Goal: Find specific page/section: Find specific page/section

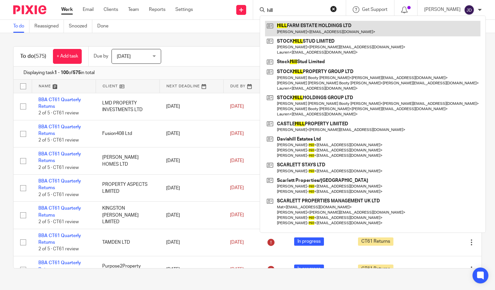
type input "hill"
click at [313, 29] on link at bounding box center [373, 28] width 216 height 15
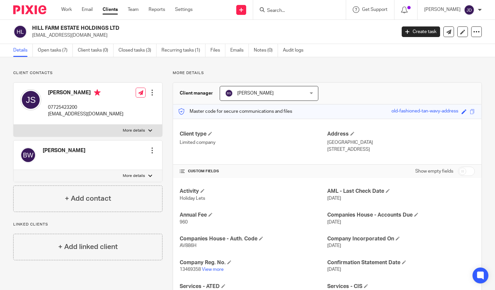
click at [285, 10] on input "Search" at bounding box center [296, 11] width 60 height 6
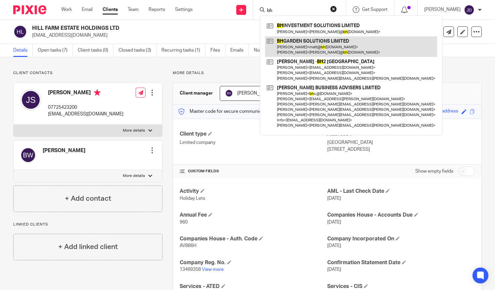
type input "bh"
click at [302, 40] on link at bounding box center [351, 46] width 172 height 21
